Goal: Task Accomplishment & Management: Use online tool/utility

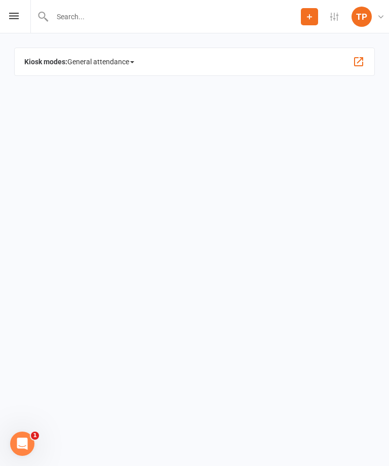
click at [16, 14] on icon at bounding box center [14, 16] width 10 height 7
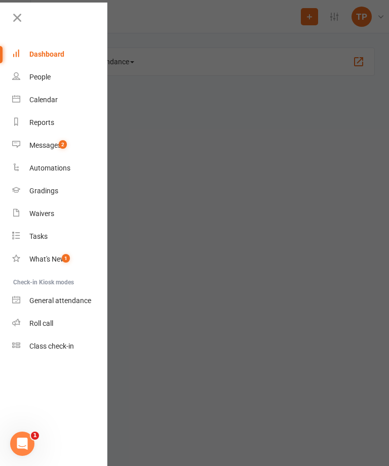
click at [48, 99] on div "Calendar" at bounding box center [43, 100] width 28 height 8
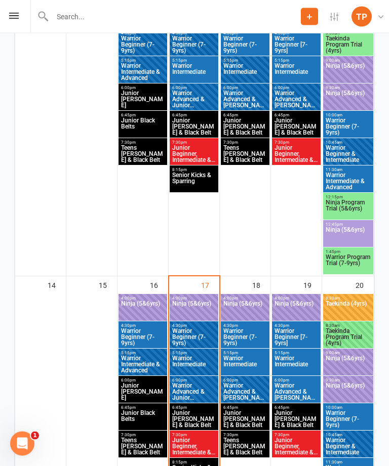
click at [196, 309] on span "Ninja (5&6yrs)" at bounding box center [194, 310] width 45 height 18
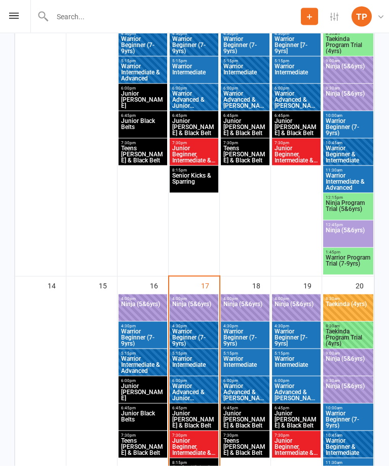
scroll to position [505, 0]
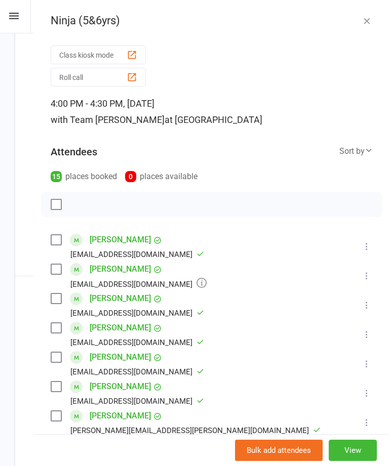
click at [134, 79] on div "button" at bounding box center [132, 77] width 11 height 11
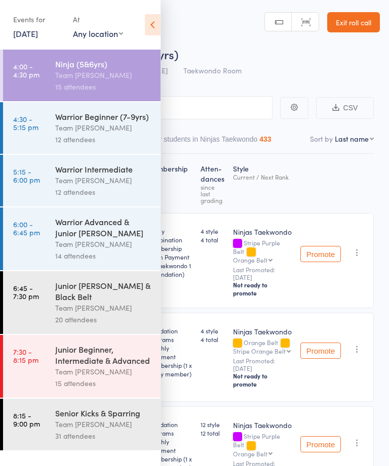
click at [356, 144] on select "First name Last name Birthday [DATE]? Behind on payments? Check in time Next pa…" at bounding box center [354, 139] width 39 height 10
select select "10"
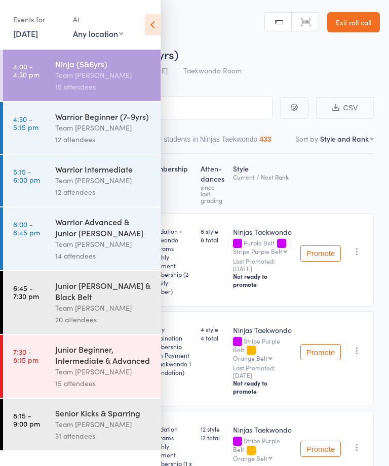
click at [155, 25] on icon at bounding box center [153, 24] width 16 height 21
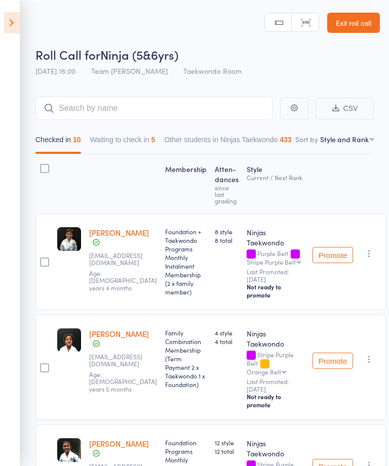
click at [136, 146] on button "Waiting to check in 5" at bounding box center [122, 141] width 65 height 23
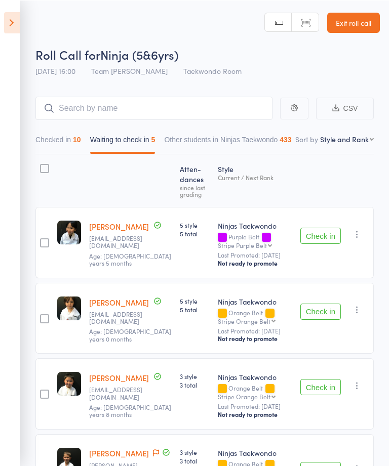
click at [317, 234] on button "Check in" at bounding box center [320, 235] width 40 height 16
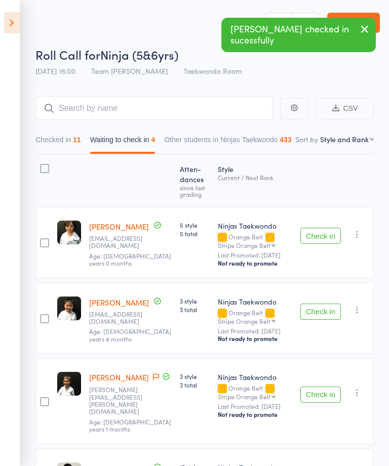
click at [355, 239] on icon "button" at bounding box center [357, 234] width 10 height 10
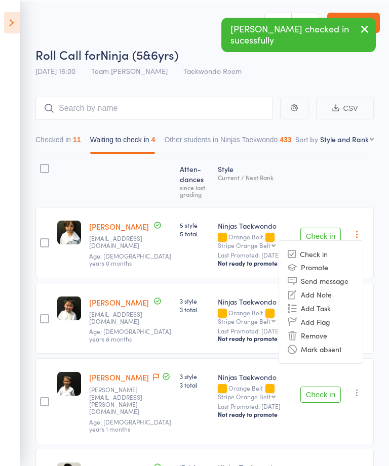
click at [345, 352] on li "Mark absent" at bounding box center [321, 349] width 84 height 14
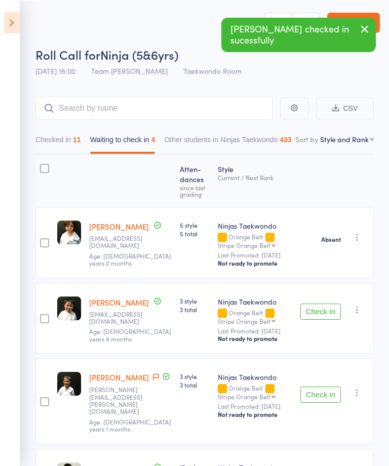
click at [361, 314] on icon "button" at bounding box center [357, 309] width 10 height 10
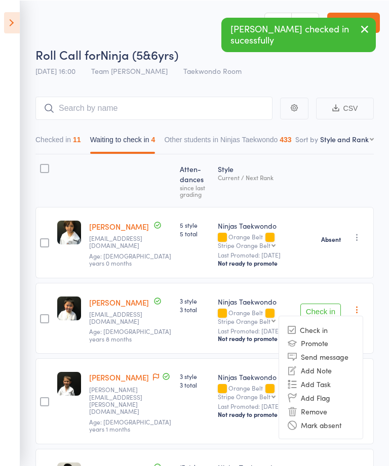
click at [343, 426] on li "Mark absent" at bounding box center [321, 425] width 84 height 14
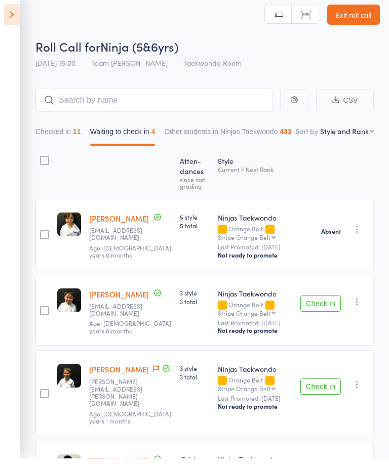
scroll to position [54, 0]
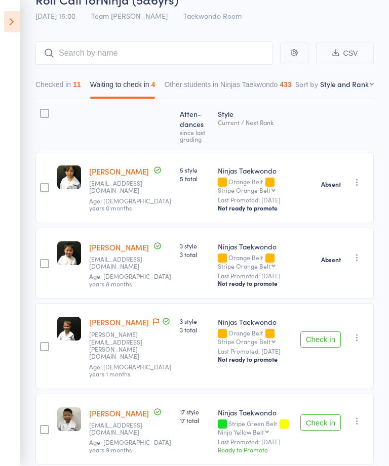
click at [359, 336] on icon "button" at bounding box center [357, 338] width 10 height 10
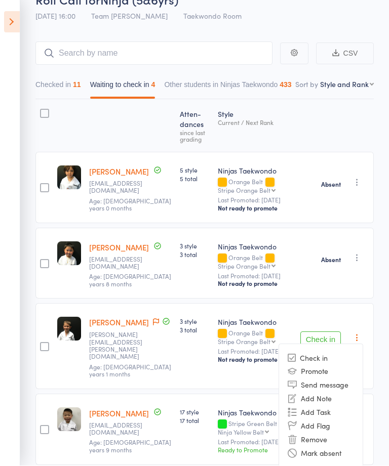
click at [344, 447] on li "Mark absent" at bounding box center [321, 454] width 84 height 14
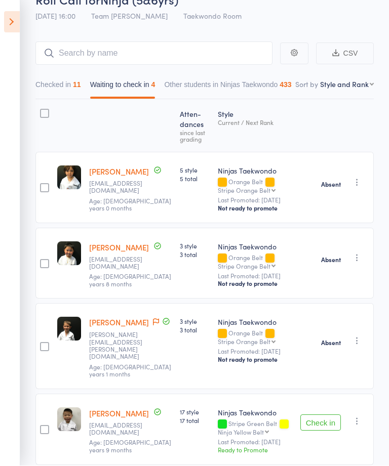
click at [360, 417] on icon "button" at bounding box center [357, 422] width 10 height 10
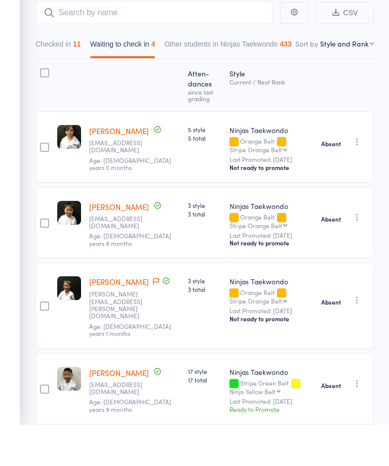
click at [12, 16] on aside "Events for 17 Sep, 2025 17 Sep, 2025 September 2025 Sun Mon Tue Wed Thu Fri Sat…" at bounding box center [10, 233] width 20 height 466
click at [12, 21] on aside "Events for 17 Sep, 2025 17 Sep, 2025 September 2025 Sun Mon Tue Wed Thu Fri Sat…" at bounding box center [10, 233] width 20 height 466
click at [16, 22] on aside "Events for 17 Sep, 2025 17 Sep, 2025 September 2025 Sun Mon Tue Wed Thu Fri Sat…" at bounding box center [10, 233] width 20 height 466
click at [19, 24] on aside "Events for 17 Sep, 2025 17 Sep, 2025 September 2025 Sun Mon Tue Wed Thu Fri Sat…" at bounding box center [10, 233] width 20 height 466
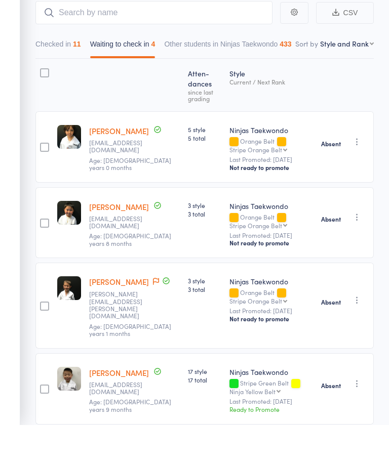
scroll to position [0, 0]
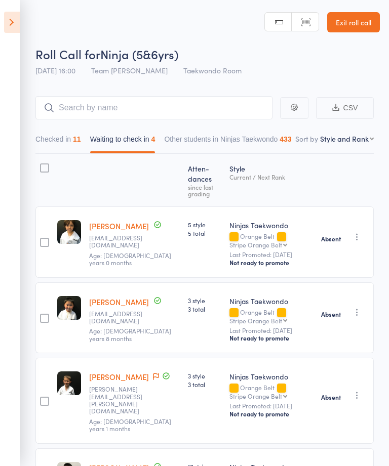
click at [16, 23] on icon at bounding box center [12, 22] width 16 height 21
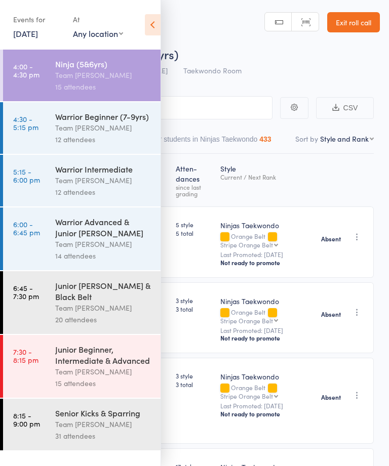
click at [101, 134] on div "Team [PERSON_NAME]" at bounding box center [103, 128] width 97 height 12
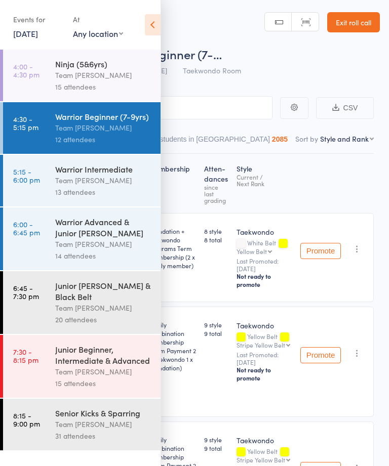
click at [92, 137] on div "12 attendees" at bounding box center [103, 140] width 97 height 12
click at [295, 70] on div "Roll Call for Warrior Beginner (7-… 17 Sep 16:30 Team Carlo Preston Taekwondo R…" at bounding box center [207, 63] width 344 height 35
click at [150, 30] on icon at bounding box center [153, 24] width 16 height 21
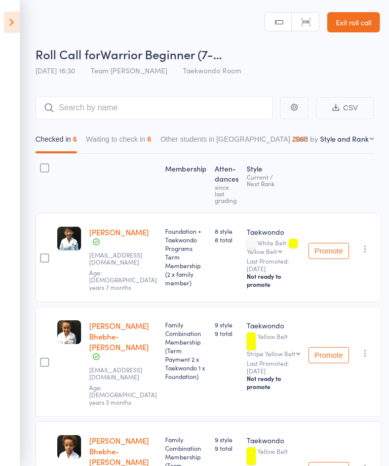
click at [134, 144] on button "Waiting to check in 6" at bounding box center [118, 141] width 65 height 23
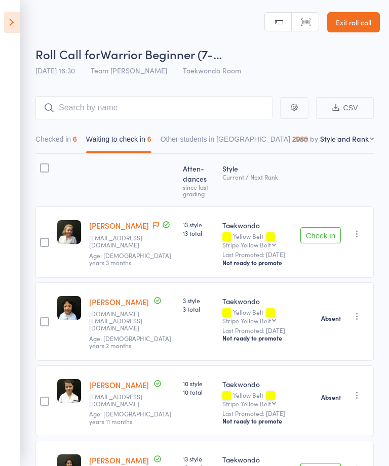
click at [126, 146] on button "Waiting to check in 6" at bounding box center [118, 141] width 65 height 23
click at [324, 239] on button "Check in" at bounding box center [320, 235] width 40 height 16
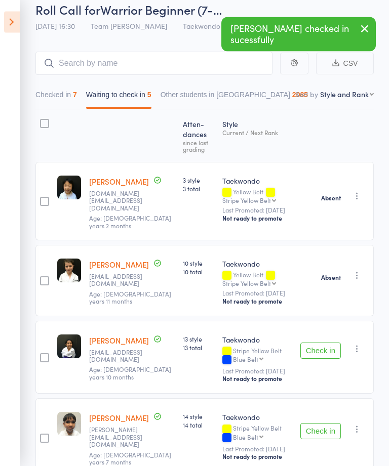
scroll to position [52, 0]
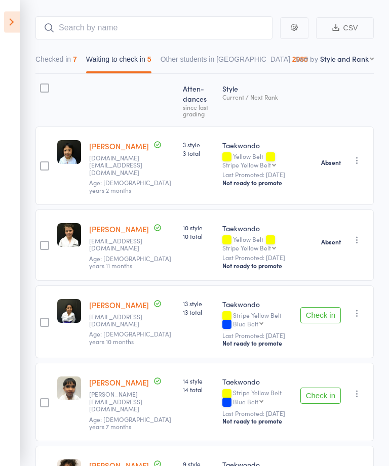
click at [362, 310] on icon "button" at bounding box center [357, 314] width 10 height 10
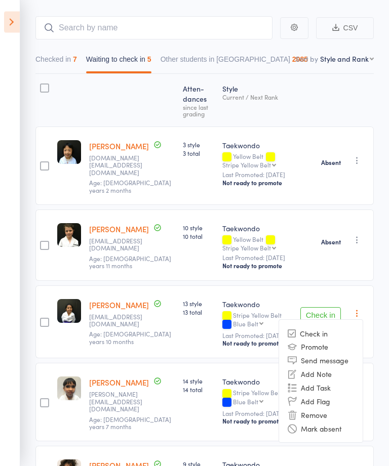
scroll to position [80, 0]
click at [348, 426] on li "Mark absent" at bounding box center [321, 429] width 84 height 14
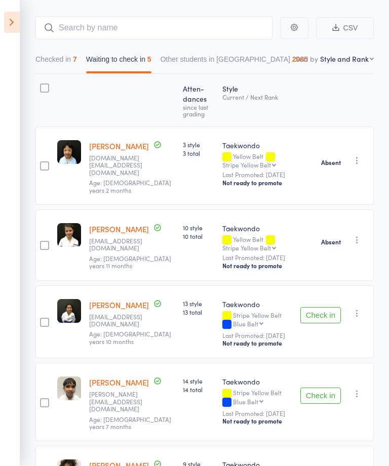
scroll to position [44, 0]
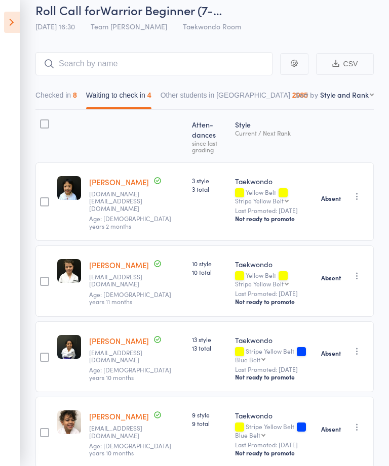
click at [17, 22] on icon at bounding box center [12, 22] width 16 height 21
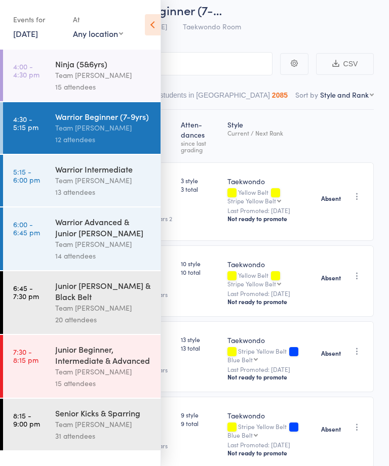
scroll to position [34, 0]
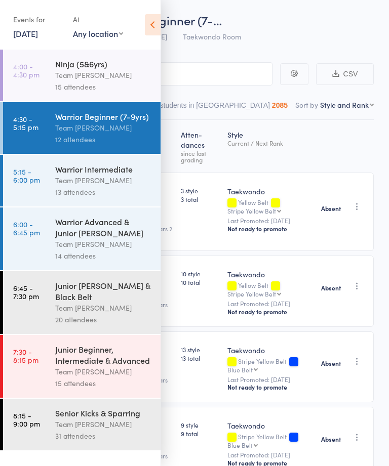
click at [150, 23] on icon at bounding box center [153, 24] width 16 height 21
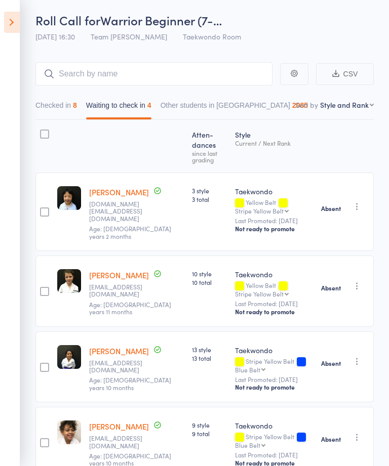
click at [18, 22] on icon at bounding box center [12, 22] width 16 height 21
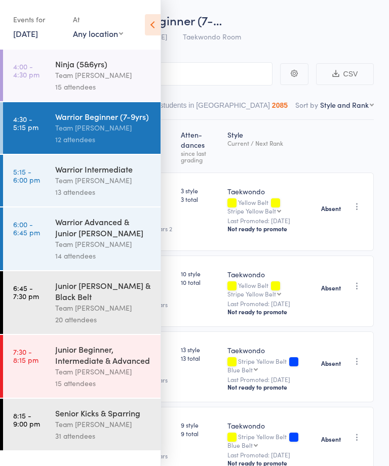
click at [99, 180] on div "Team [PERSON_NAME]" at bounding box center [103, 181] width 97 height 12
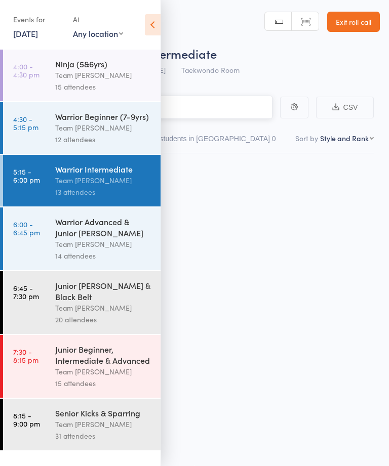
scroll to position [1, 0]
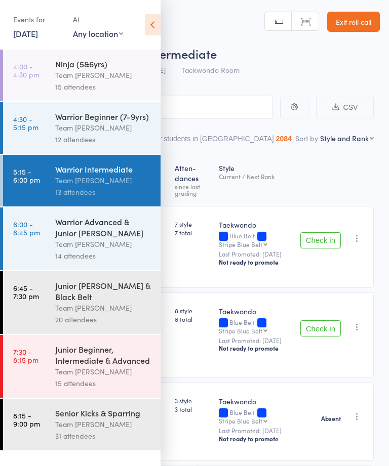
click at [155, 23] on icon at bounding box center [153, 24] width 16 height 21
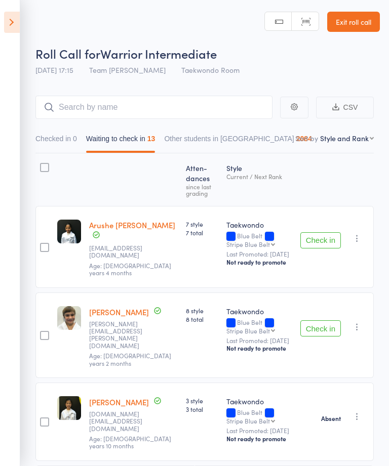
scroll to position [0, 0]
